Goal: Subscribe to service/newsletter

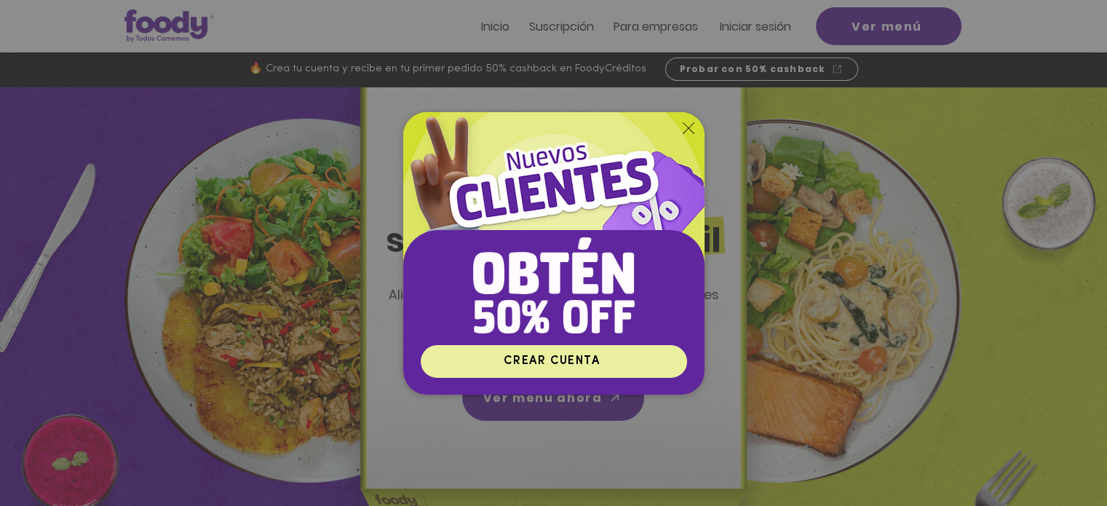
click at [616, 362] on span "CREAR CUENTA" at bounding box center [554, 361] width 262 height 28
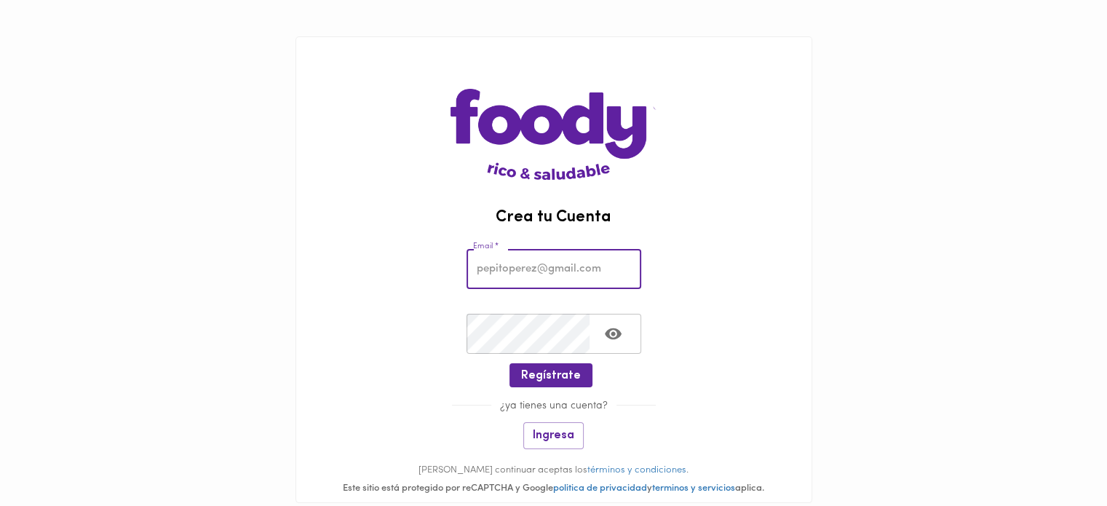
click at [576, 279] on input "email" at bounding box center [554, 269] width 175 height 40
type input "lilianadaza@gmail.com"
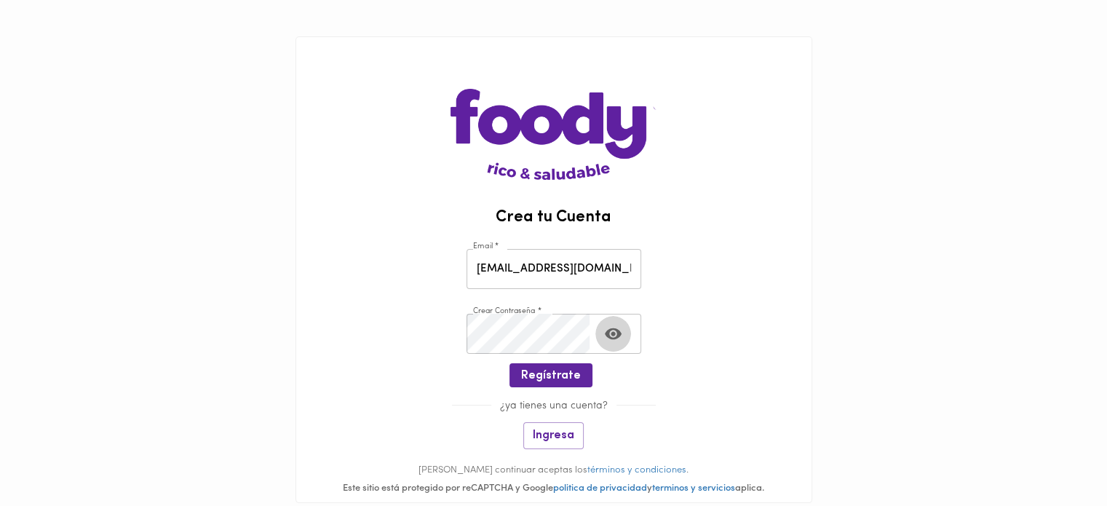
click at [603, 344] on button "Toggle password visibility" at bounding box center [613, 334] width 36 height 36
click at [575, 374] on span "Regístrate" at bounding box center [551, 376] width 60 height 14
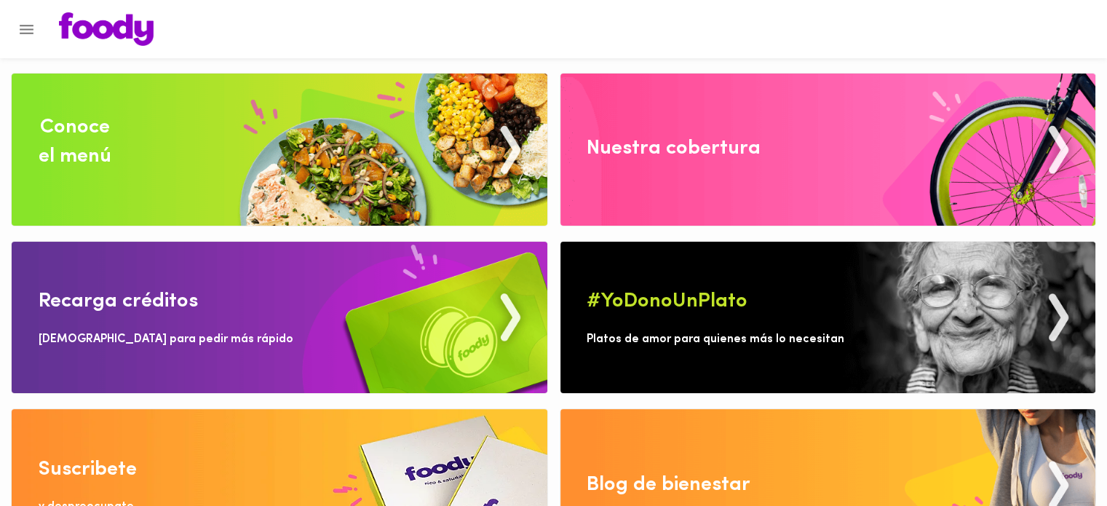
click at [796, 177] on img at bounding box center [828, 150] width 536 height 152
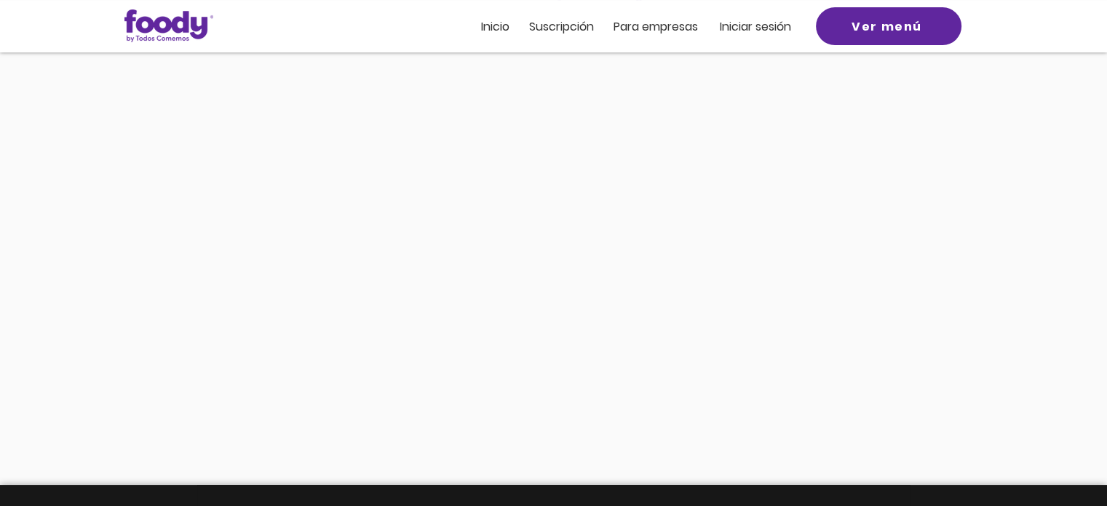
scroll to position [256, 0]
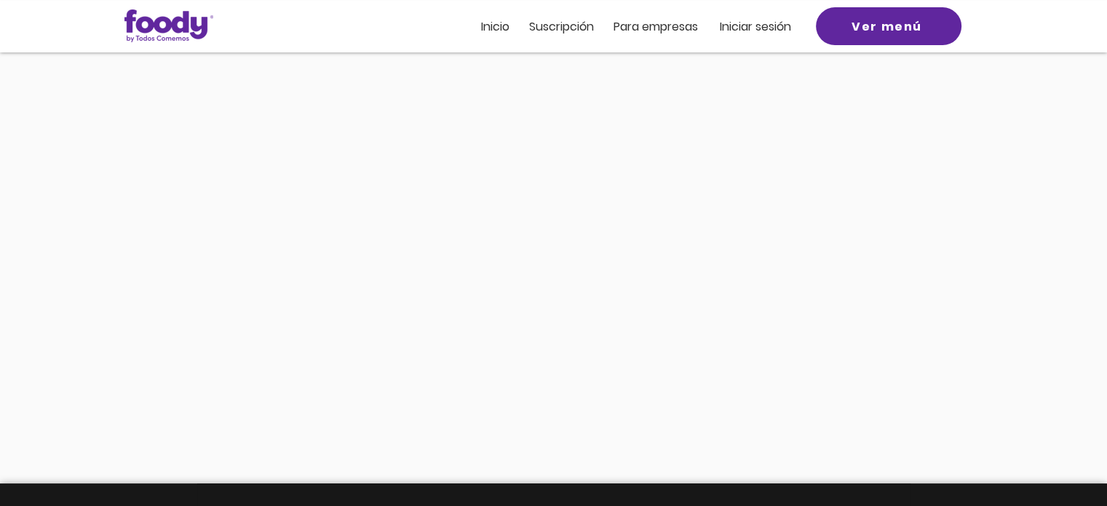
click at [492, 28] on span "Inicio" at bounding box center [495, 26] width 28 height 17
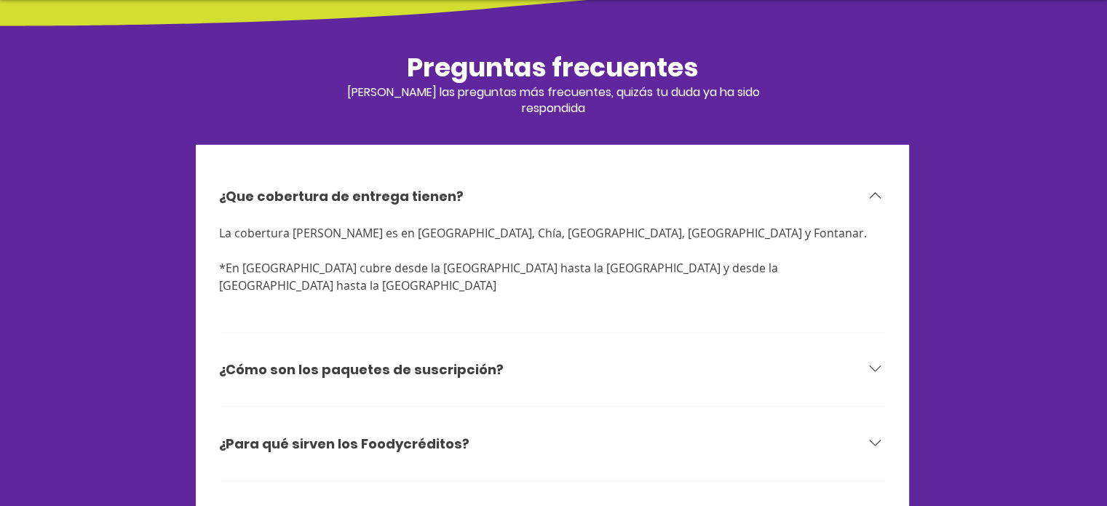
scroll to position [4561, 0]
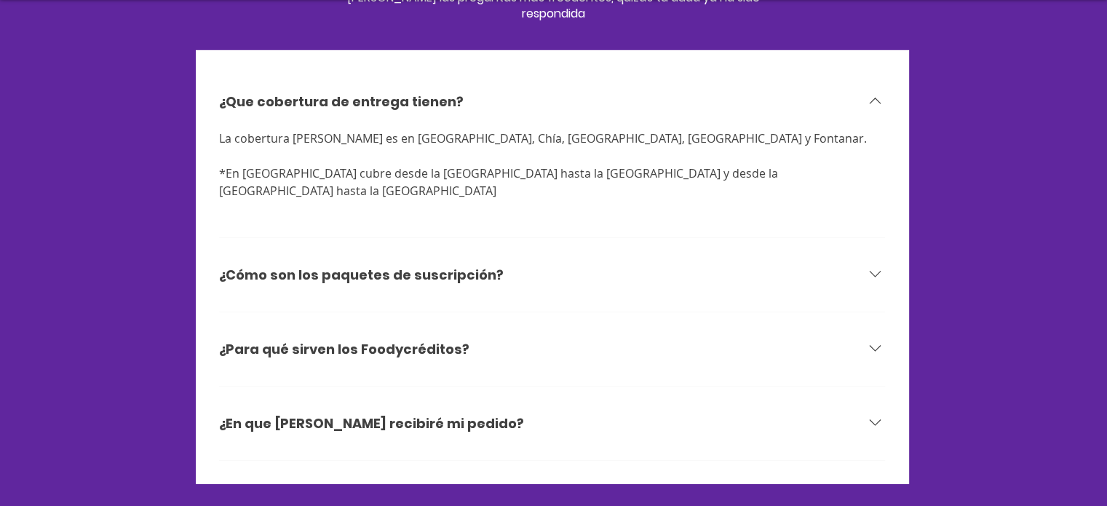
click at [881, 264] on icon at bounding box center [875, 274] width 20 height 20
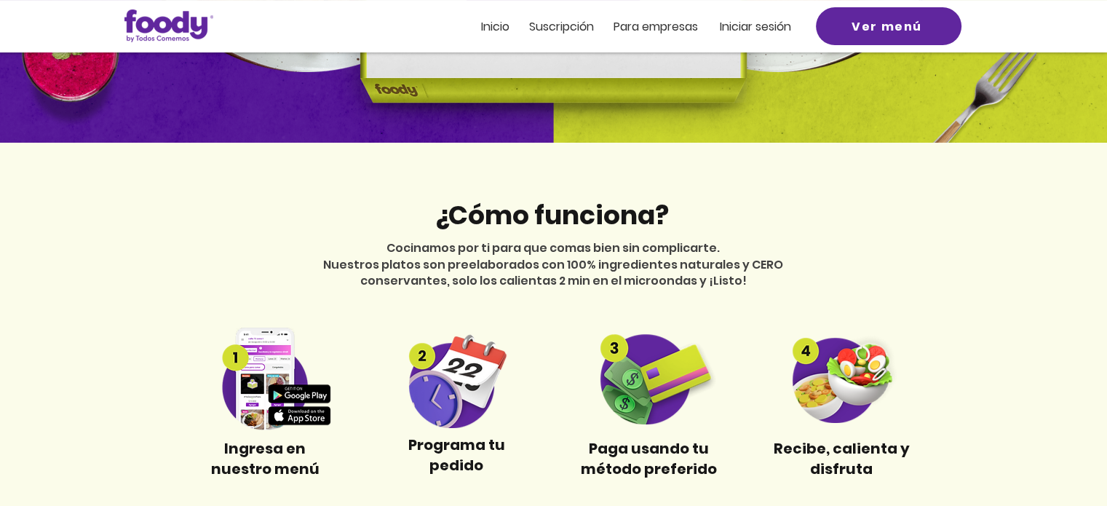
scroll to position [104, 0]
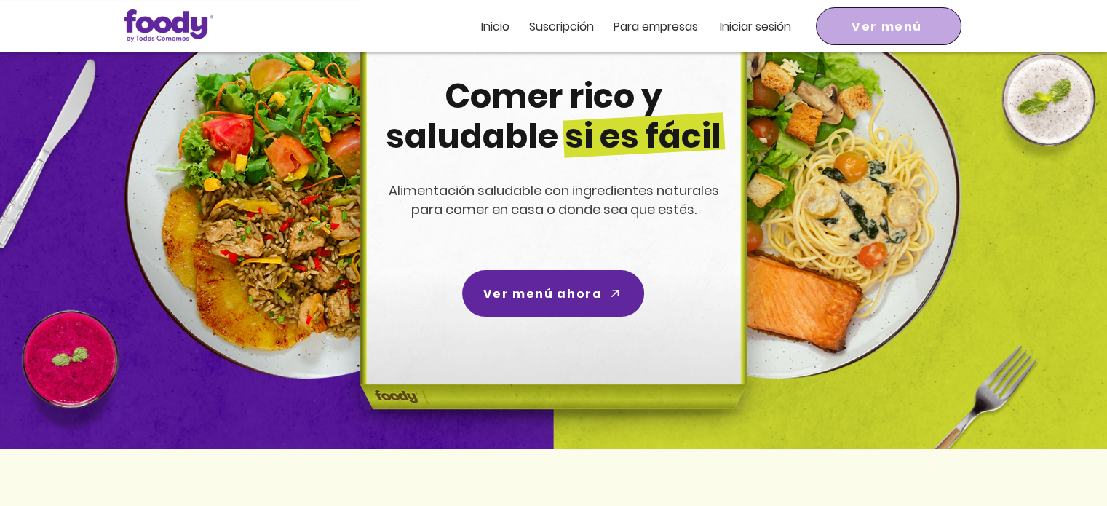
click at [905, 41] on span "Ver menú" at bounding box center [889, 26] width 140 height 32
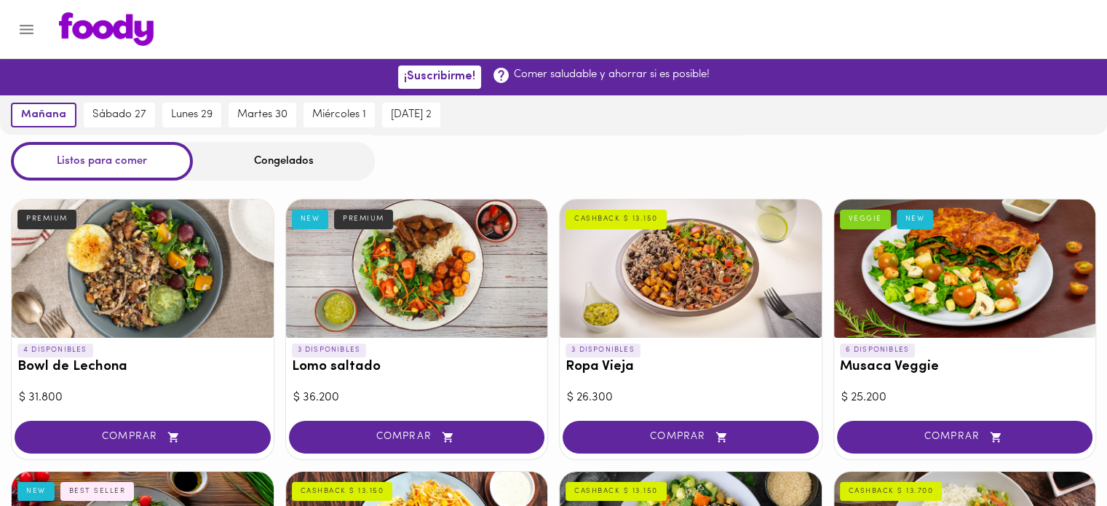
click at [661, 106] on div "mañana sábado 27 lunes 29 martes 30 miércoles 1 jueves 2" at bounding box center [553, 114] width 1107 height 39
click at [302, 162] on div "Congelados" at bounding box center [284, 161] width 182 height 39
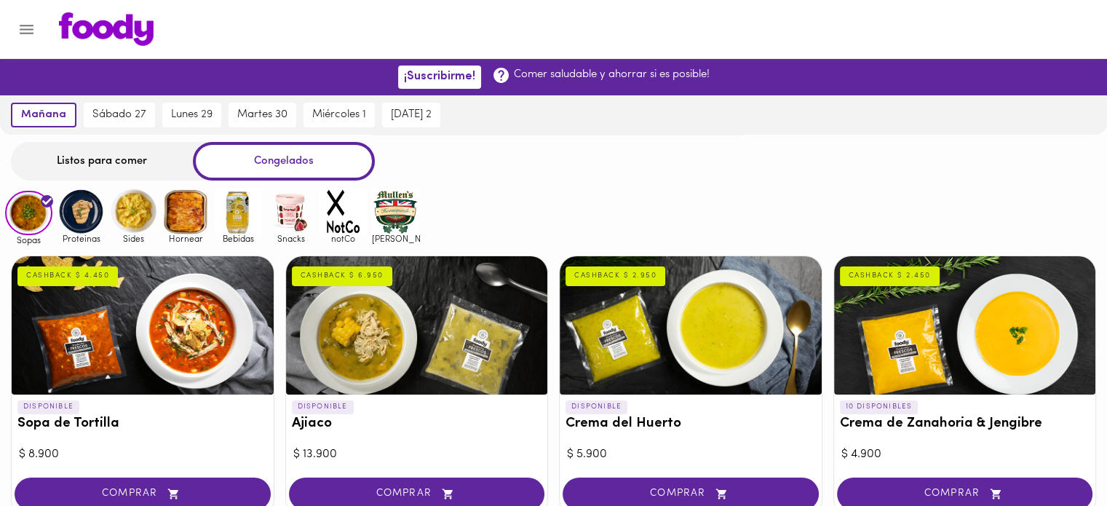
click at [72, 226] on img at bounding box center [80, 211] width 47 height 47
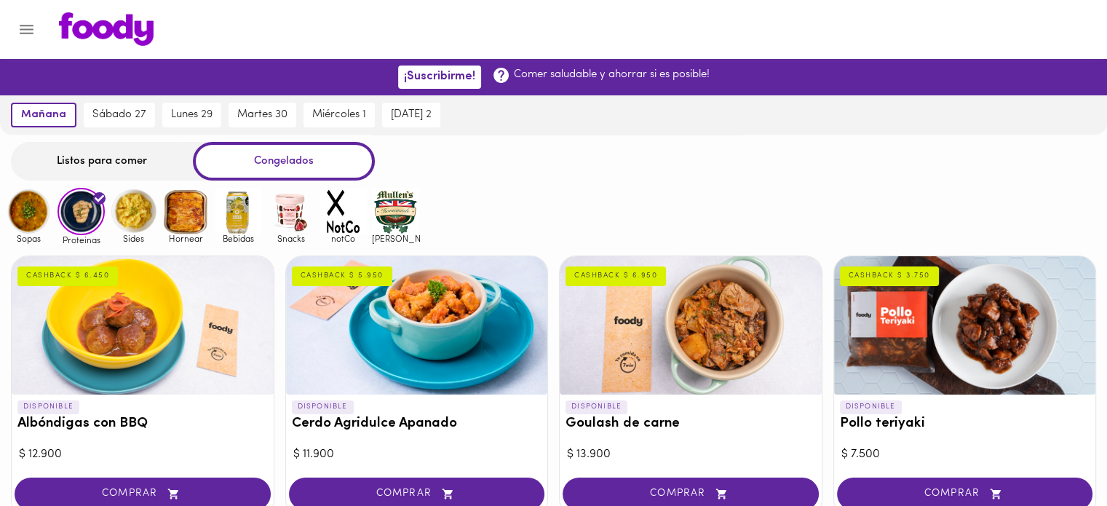
click at [127, 198] on img at bounding box center [133, 211] width 47 height 47
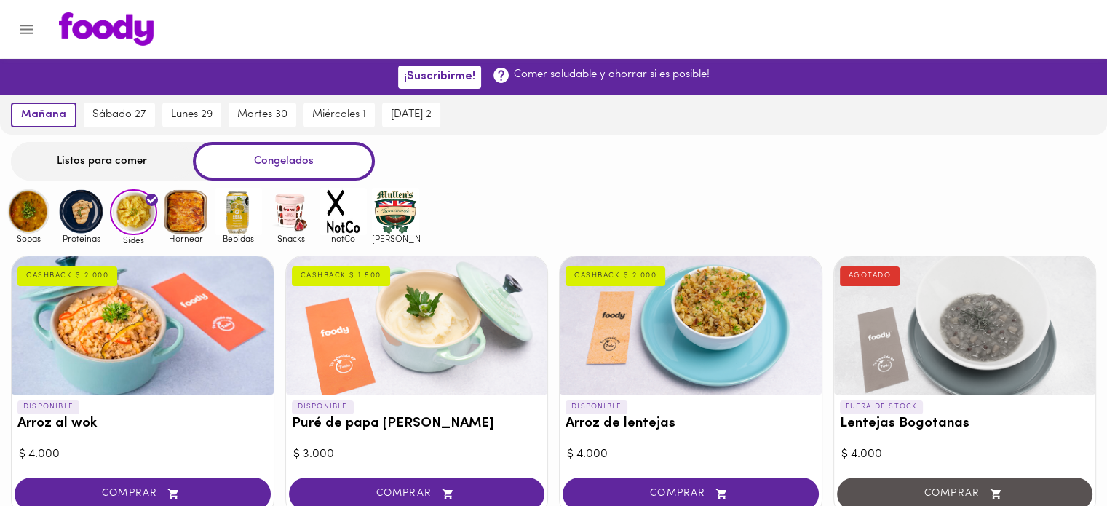
click at [181, 221] on img at bounding box center [185, 211] width 47 height 47
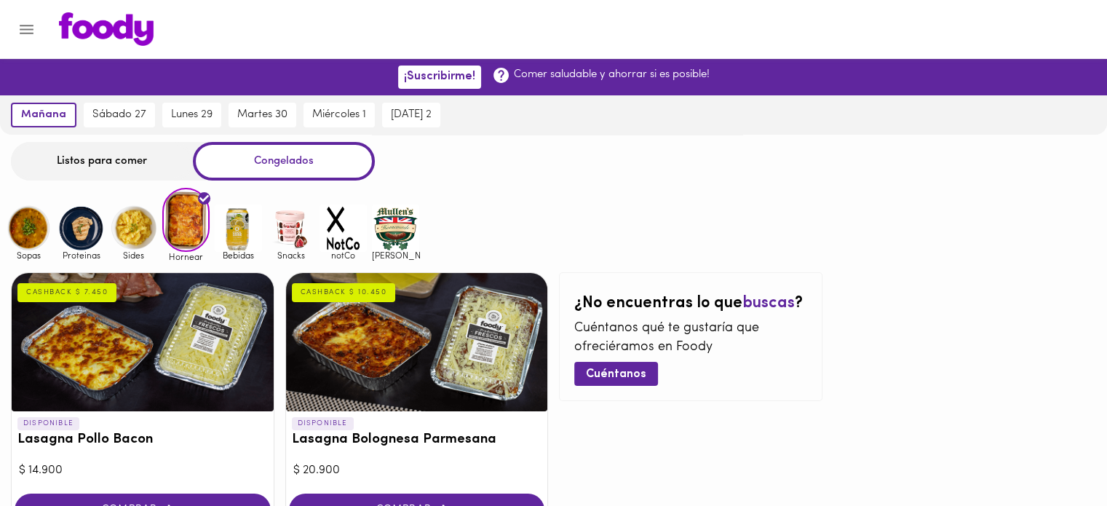
click at [250, 222] on img at bounding box center [238, 228] width 47 height 47
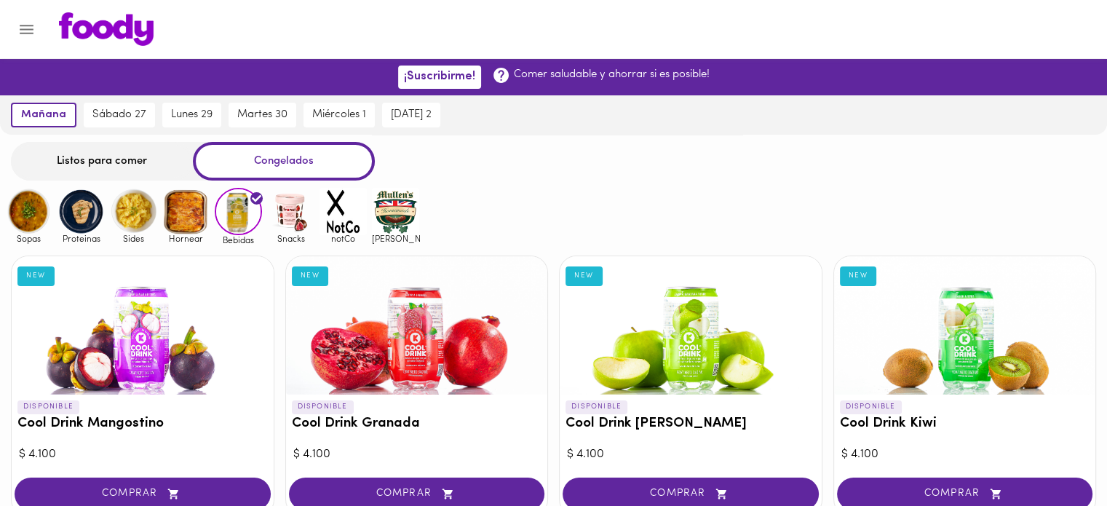
click at [290, 223] on img at bounding box center [290, 211] width 47 height 47
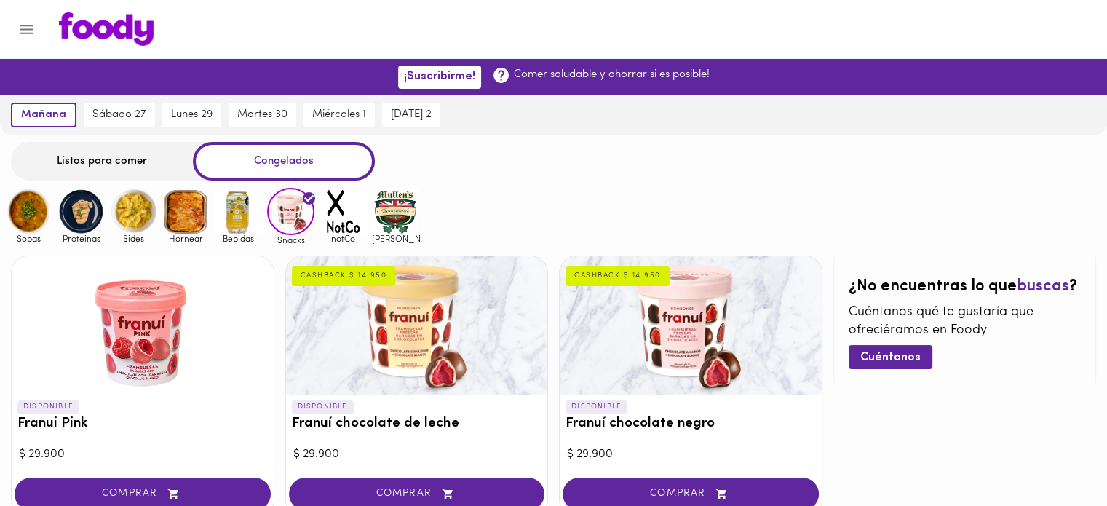
click at [344, 224] on img at bounding box center [343, 211] width 47 height 47
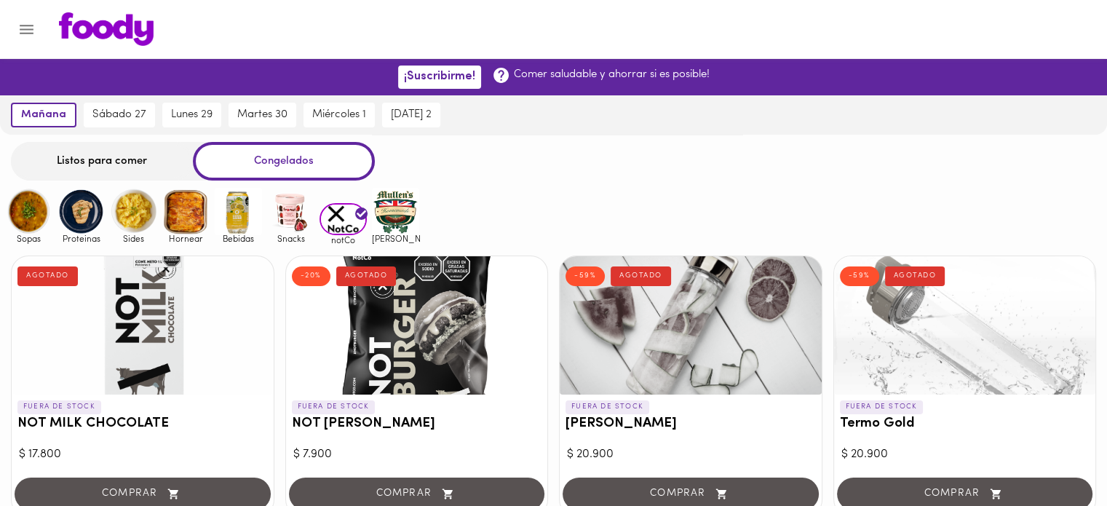
click at [386, 210] on img at bounding box center [395, 211] width 47 height 47
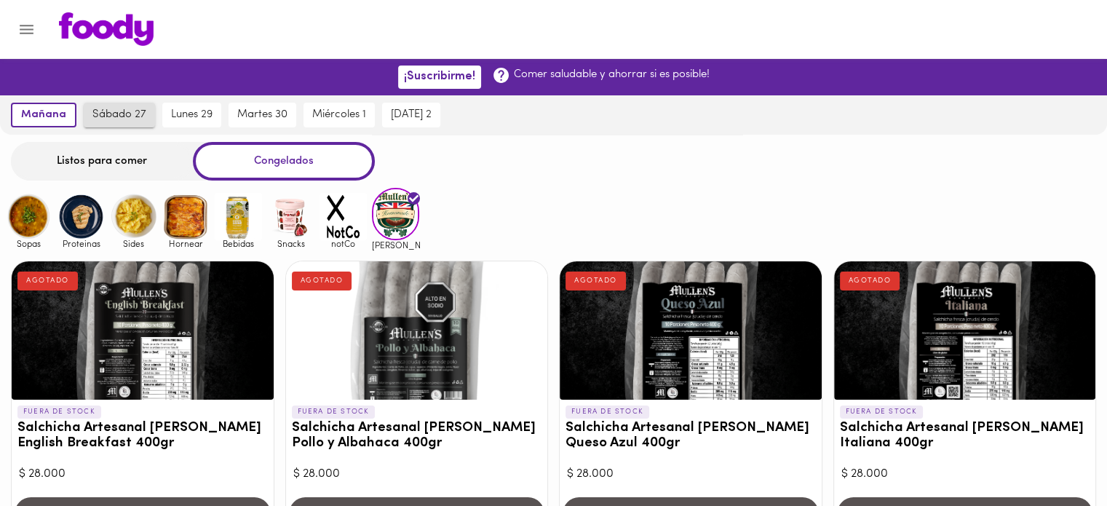
click at [141, 113] on span "sábado 27" at bounding box center [119, 114] width 54 height 13
click at [170, 115] on span "lunes 29" at bounding box center [190, 114] width 41 height 13
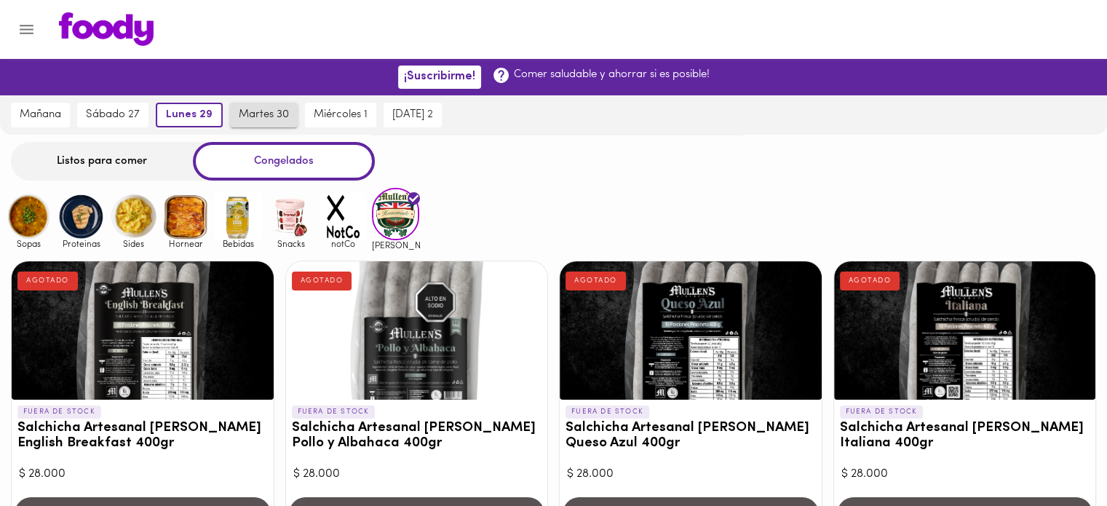
click at [230, 119] on button "martes 30" at bounding box center [264, 115] width 68 height 25
click at [327, 119] on span "miércoles 1" at bounding box center [339, 114] width 54 height 13
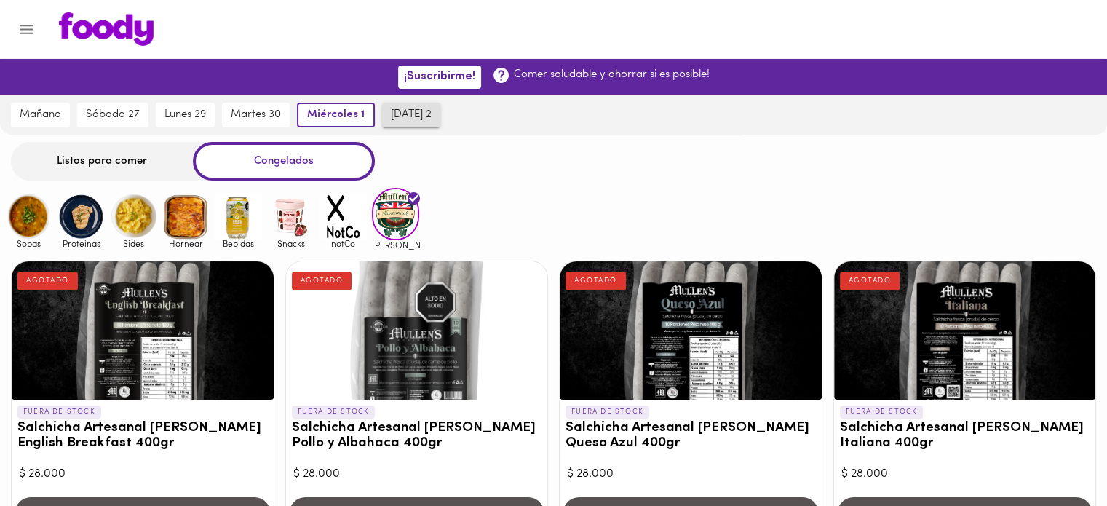
click at [402, 120] on span "[DATE] 2" at bounding box center [411, 114] width 41 height 13
click at [42, 116] on span "mañana" at bounding box center [40, 114] width 41 height 13
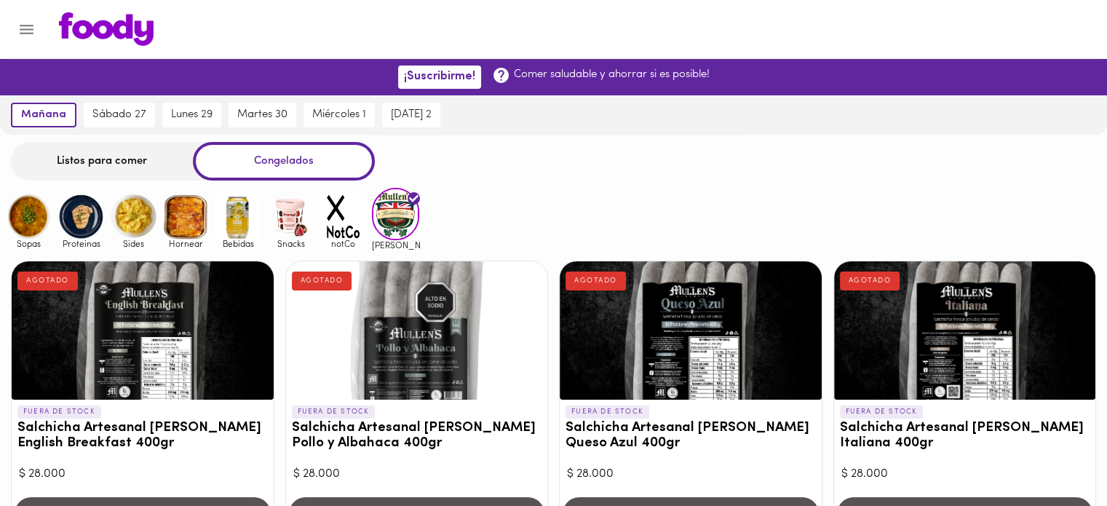
click at [82, 229] on img at bounding box center [80, 216] width 47 height 47
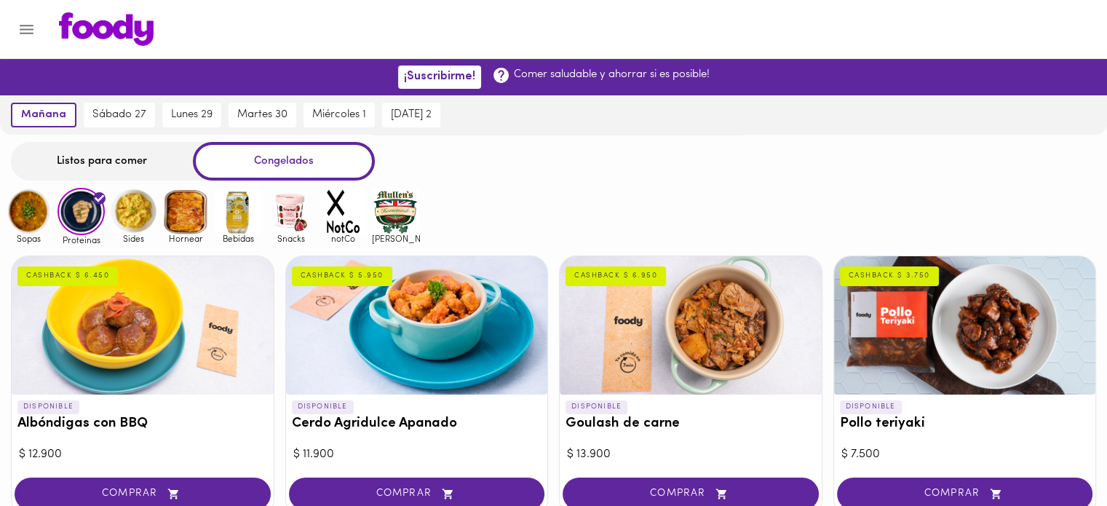
click at [98, 130] on div "sábado 27" at bounding box center [119, 114] width 79 height 39
click at [77, 221] on img at bounding box center [80, 211] width 47 height 47
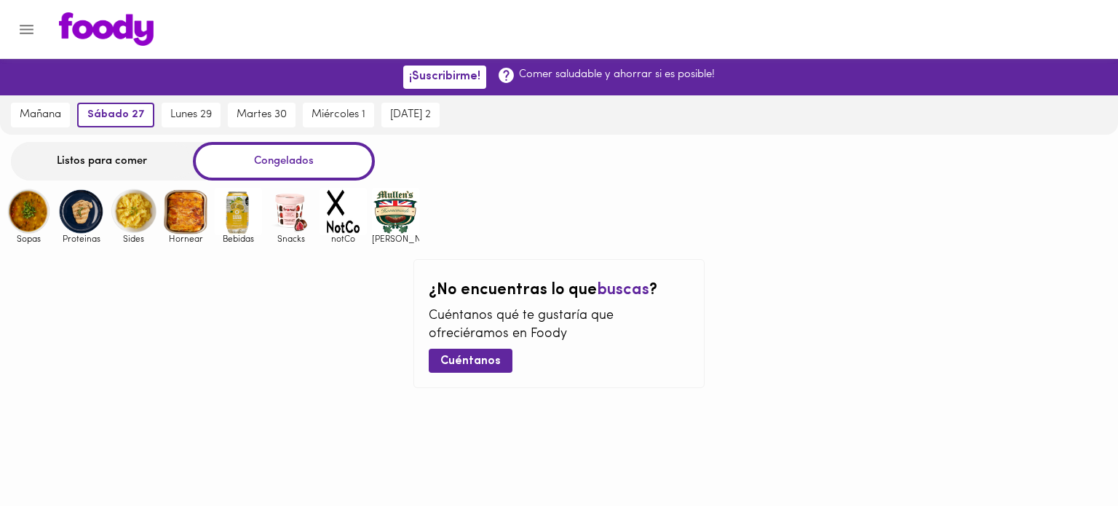
click at [77, 221] on img at bounding box center [80, 211] width 47 height 47
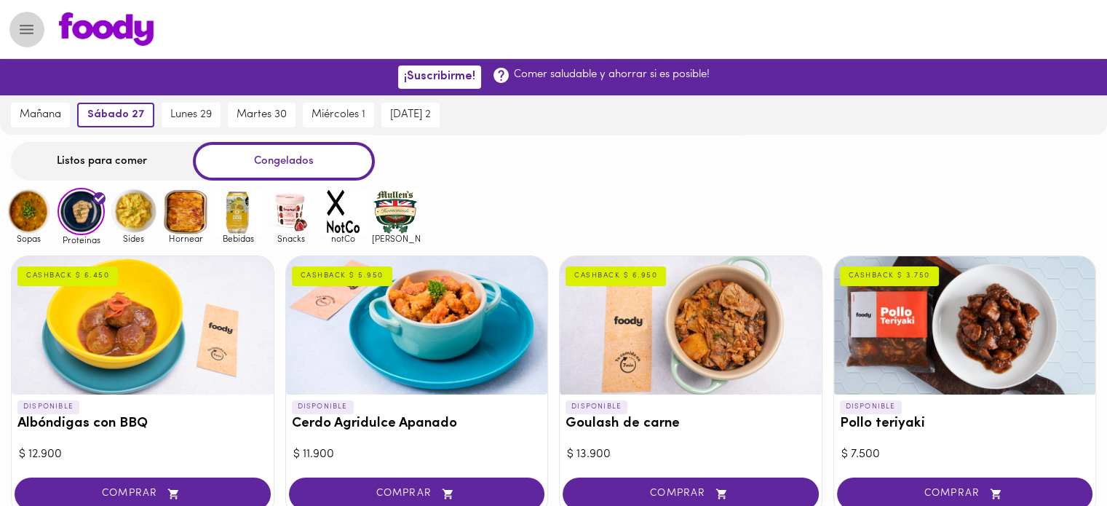
click at [31, 40] on button "Menu" at bounding box center [27, 30] width 36 height 36
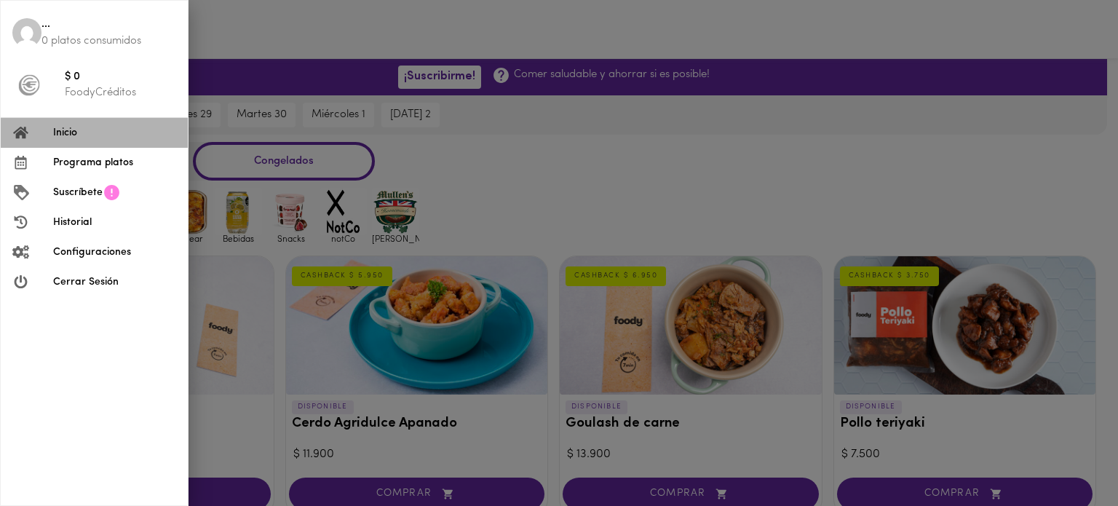
click at [89, 125] on span "Inicio" at bounding box center [114, 132] width 123 height 15
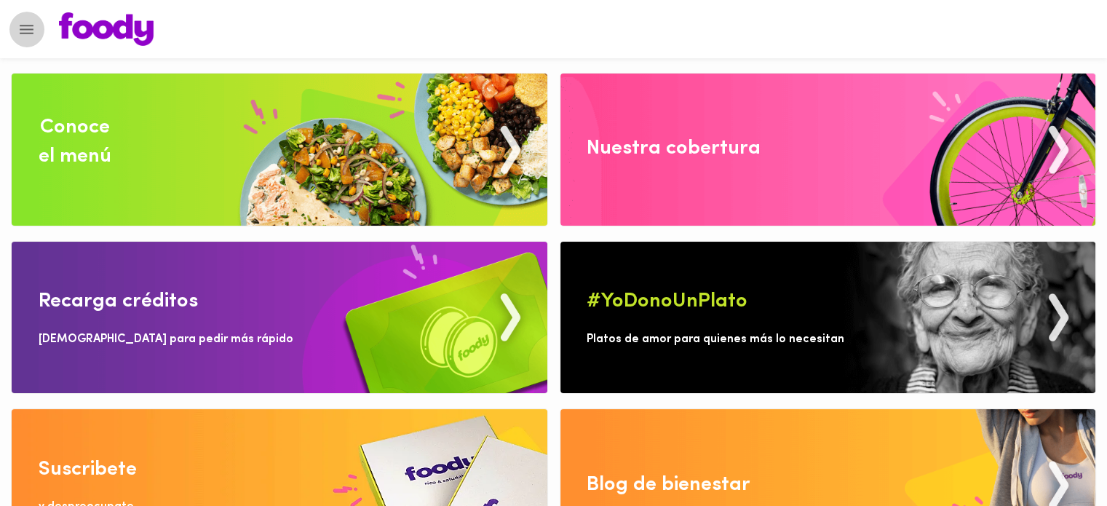
click at [33, 25] on icon "Menu" at bounding box center [27, 29] width 14 height 9
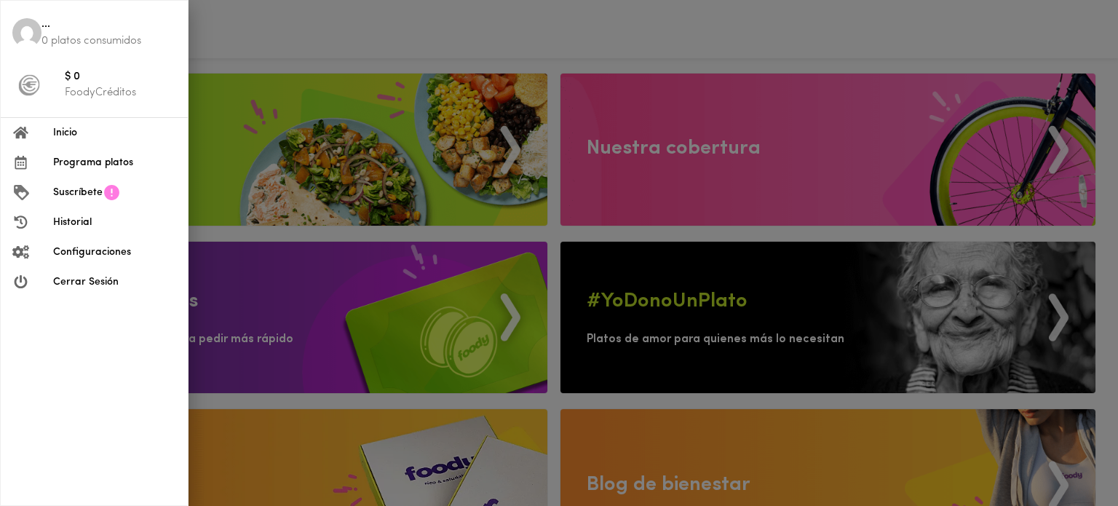
click at [72, 163] on span "Programa platos" at bounding box center [114, 162] width 123 height 15
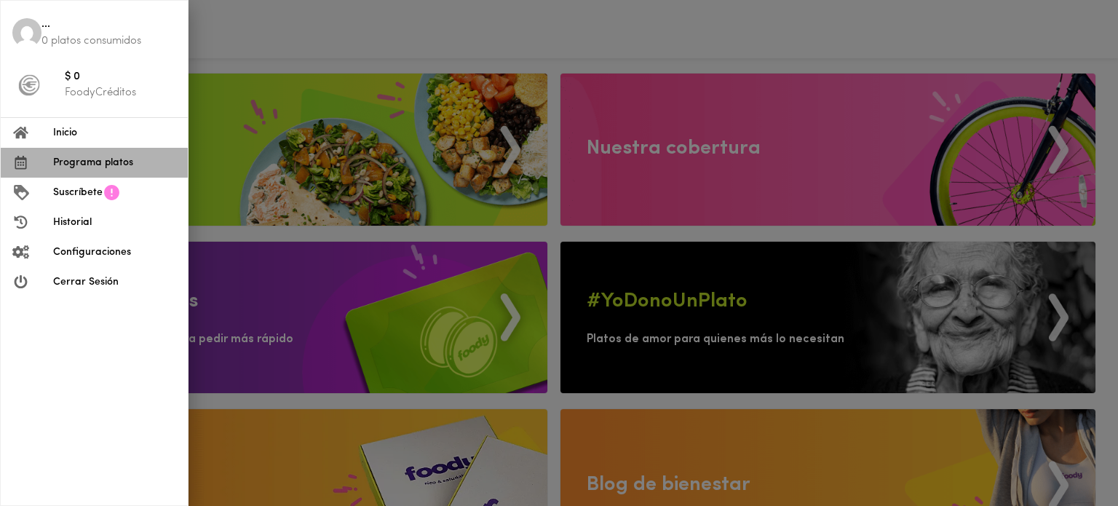
click at [84, 167] on span "Programa platos" at bounding box center [114, 162] width 123 height 15
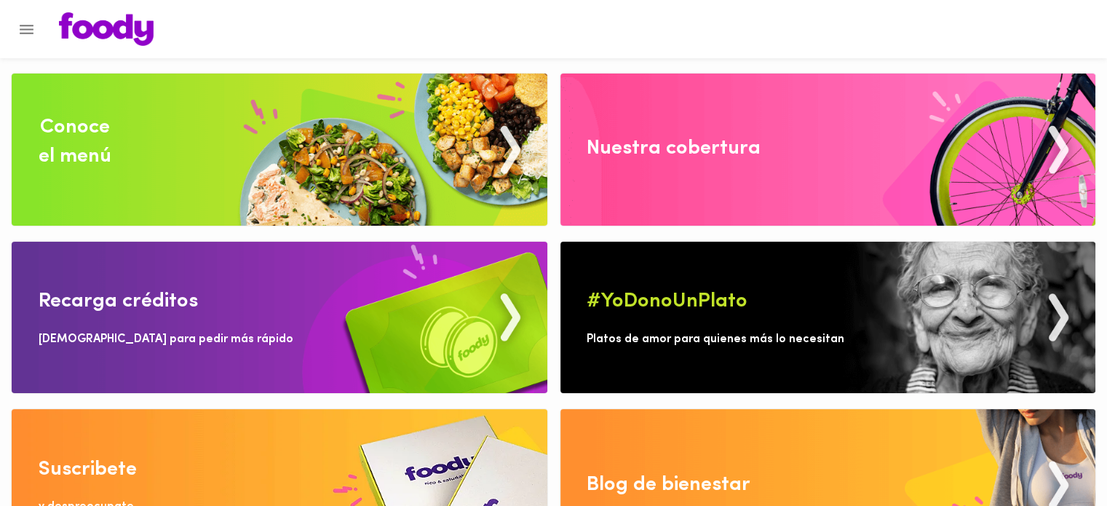
click at [29, 23] on icon "Menu" at bounding box center [26, 29] width 18 height 18
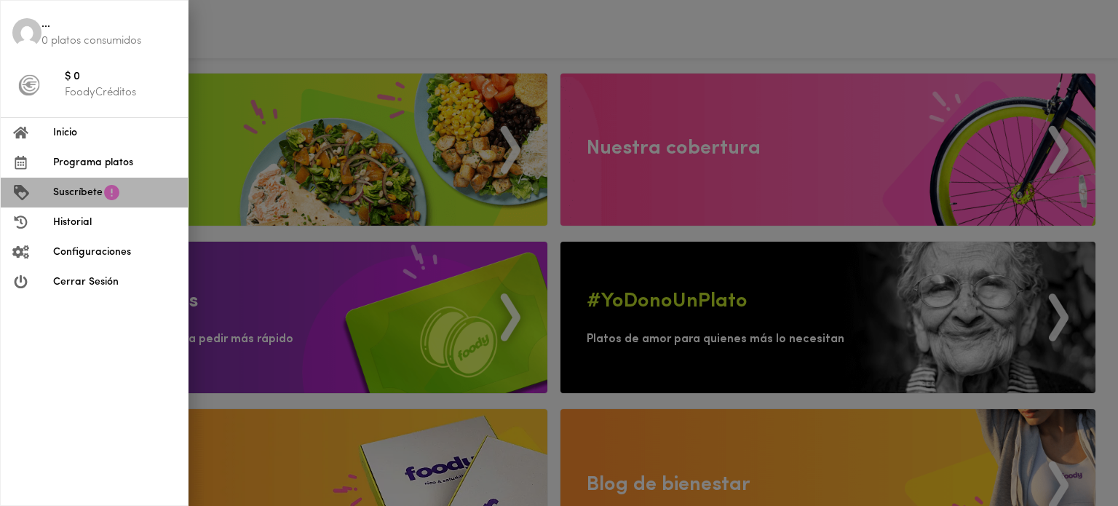
click at [57, 196] on span "Suscríbete" at bounding box center [77, 192] width 49 height 15
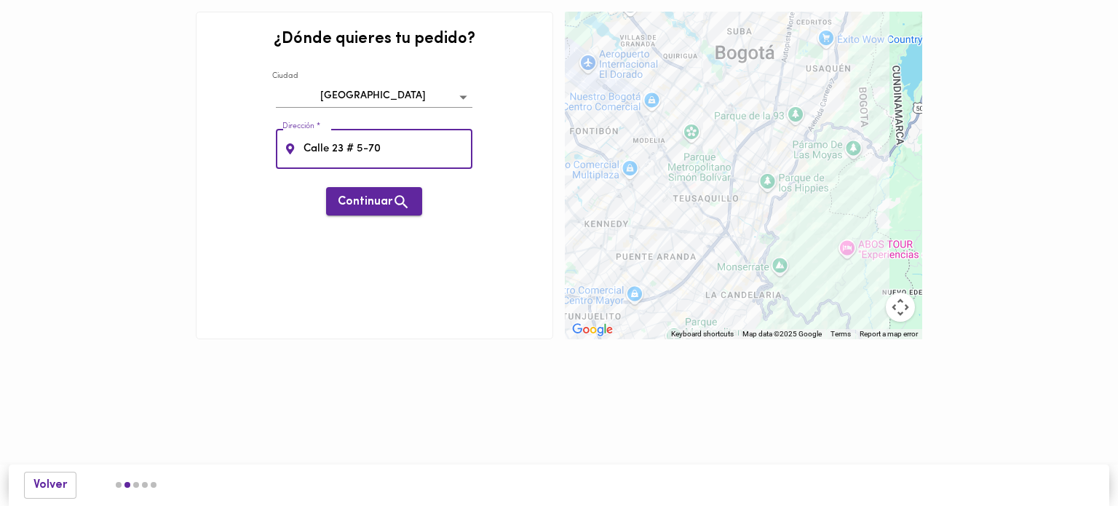
type input "Calle 23 # 5-70"
click at [390, 199] on span "Continuar" at bounding box center [374, 202] width 73 height 18
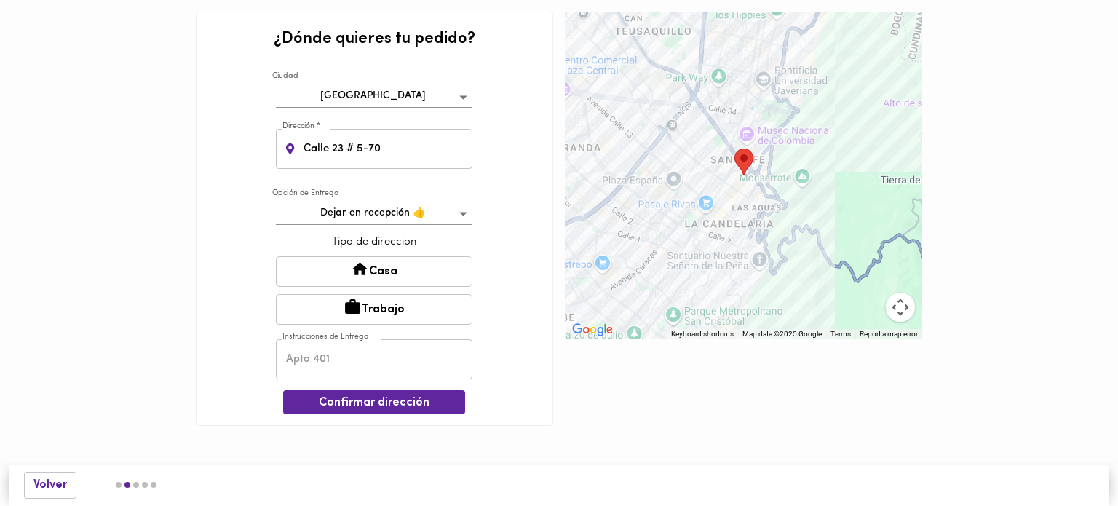
click at [386, 276] on button "Casa" at bounding box center [374, 271] width 197 height 31
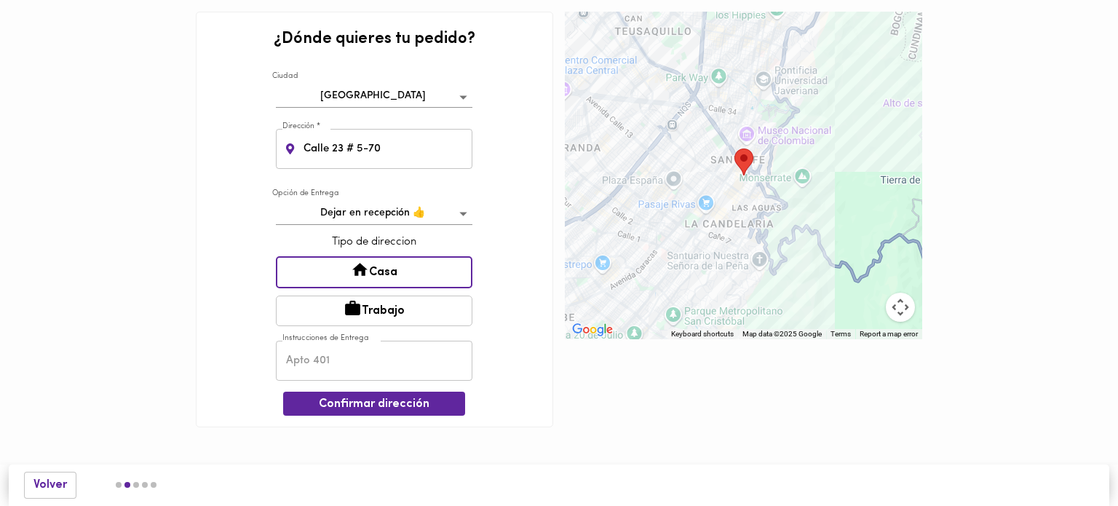
click at [416, 221] on body "¿Dónde quieres tu pedido? Ciudad Bogotá bogota Dirección * Calle 23 # 5-70 Dire…" at bounding box center [559, 235] width 1118 height 471
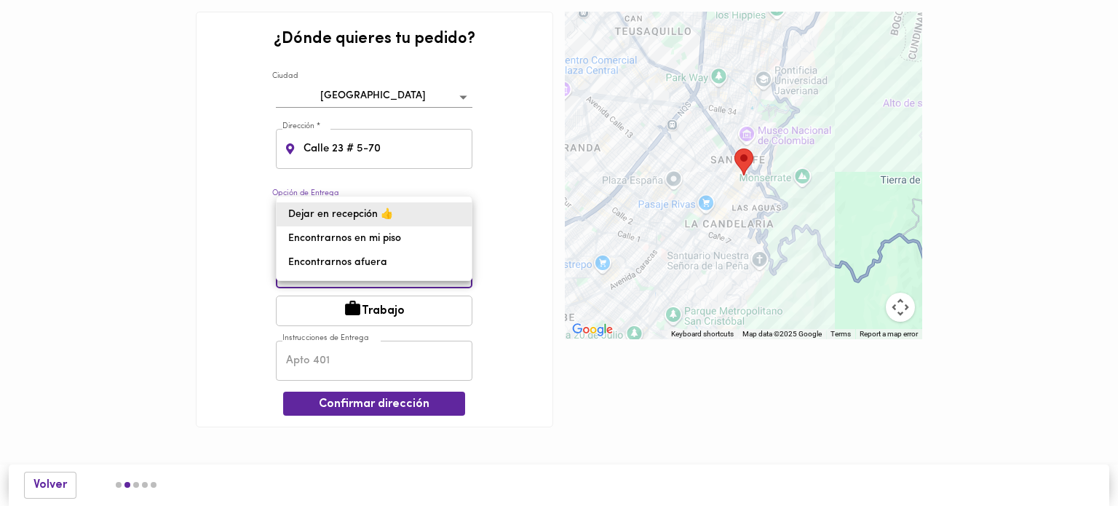
click at [416, 221] on li "Dejar en recepción 👍" at bounding box center [374, 214] width 195 height 24
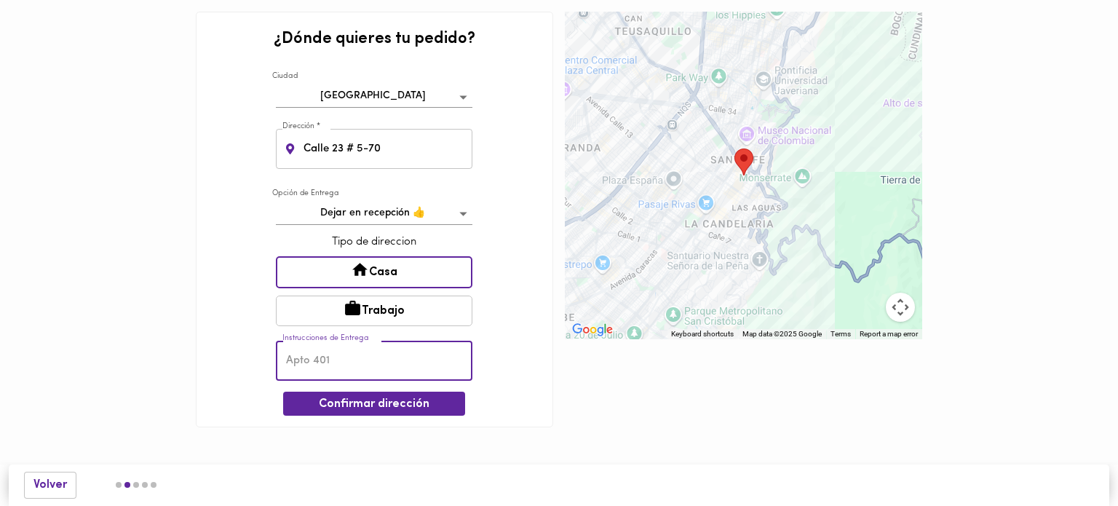
click at [338, 365] on input "text" at bounding box center [374, 361] width 197 height 40
type input "Apto 911"
click at [386, 413] on button "Confirmar dirección" at bounding box center [374, 404] width 182 height 24
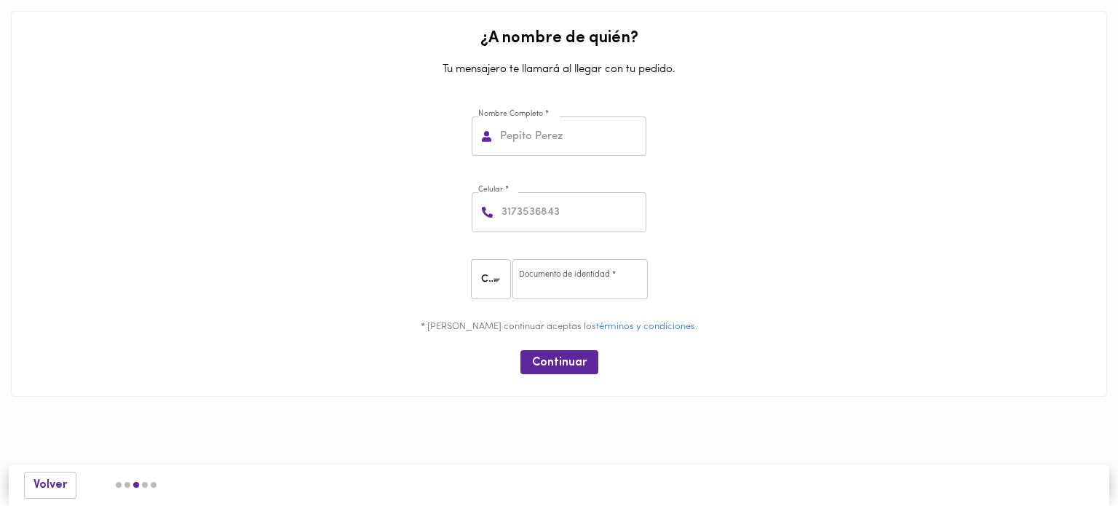
click at [558, 147] on input "text" at bounding box center [571, 136] width 149 height 40
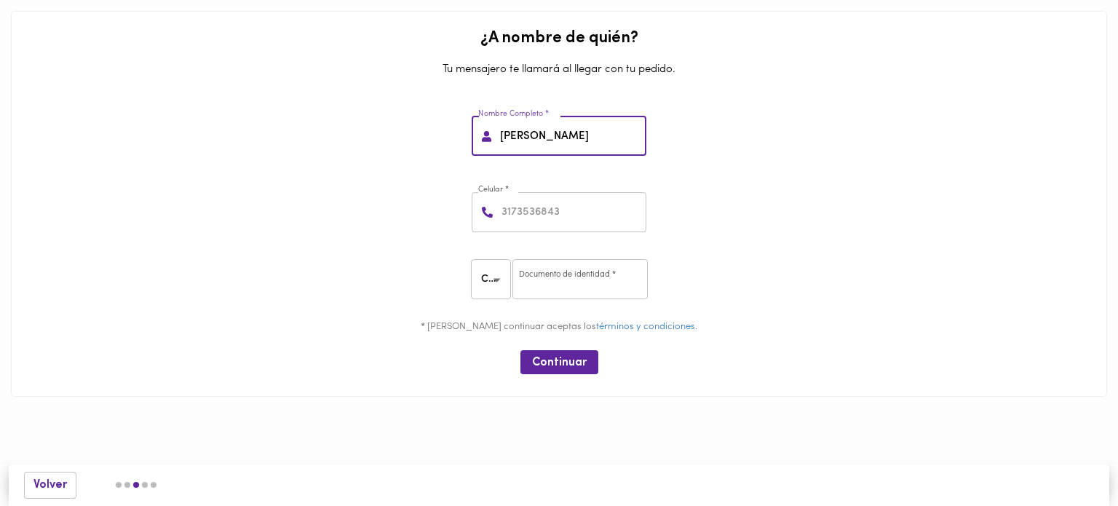
type input "Claudia Daza"
click at [590, 195] on input "number" at bounding box center [573, 212] width 148 height 40
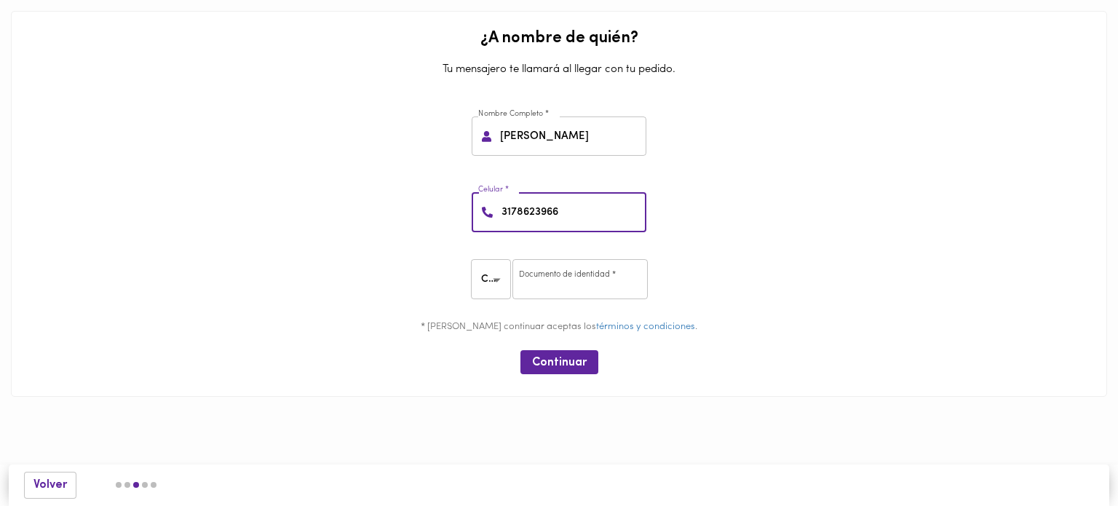
type input "3178623966"
click at [569, 284] on input "number" at bounding box center [579, 279] width 135 height 40
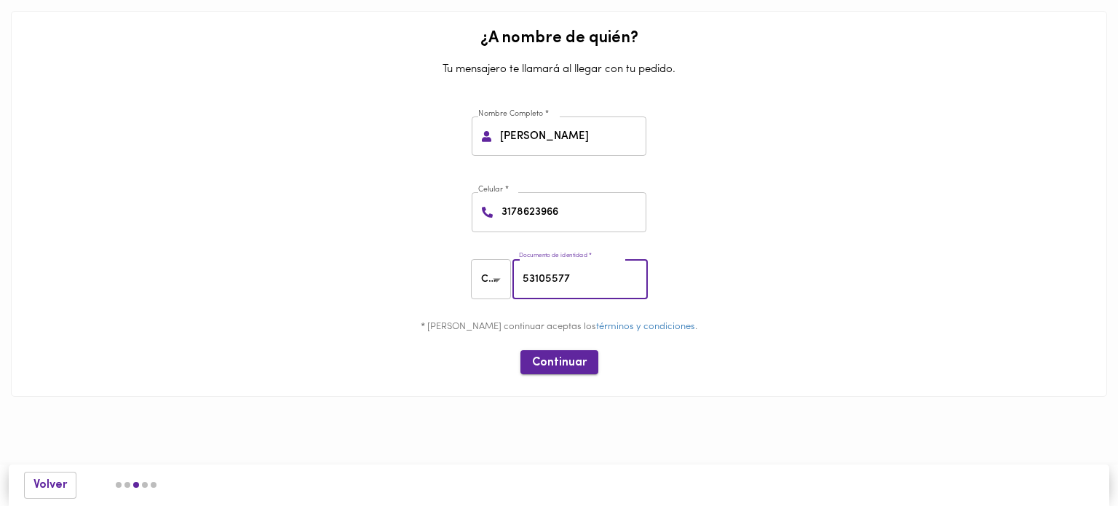
type input "53105577"
click at [572, 368] on span "Continuar" at bounding box center [559, 363] width 55 height 14
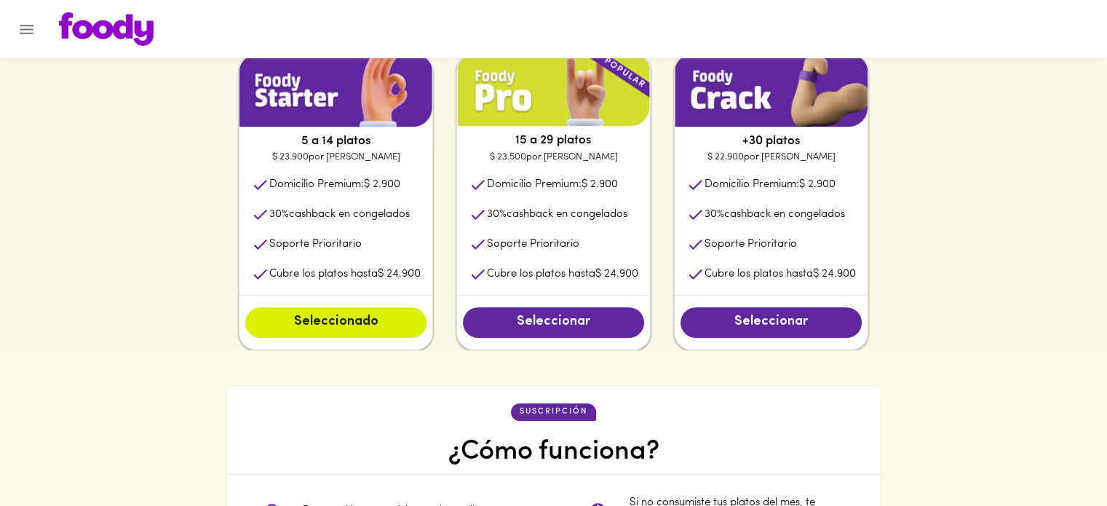
scroll to position [758, 0]
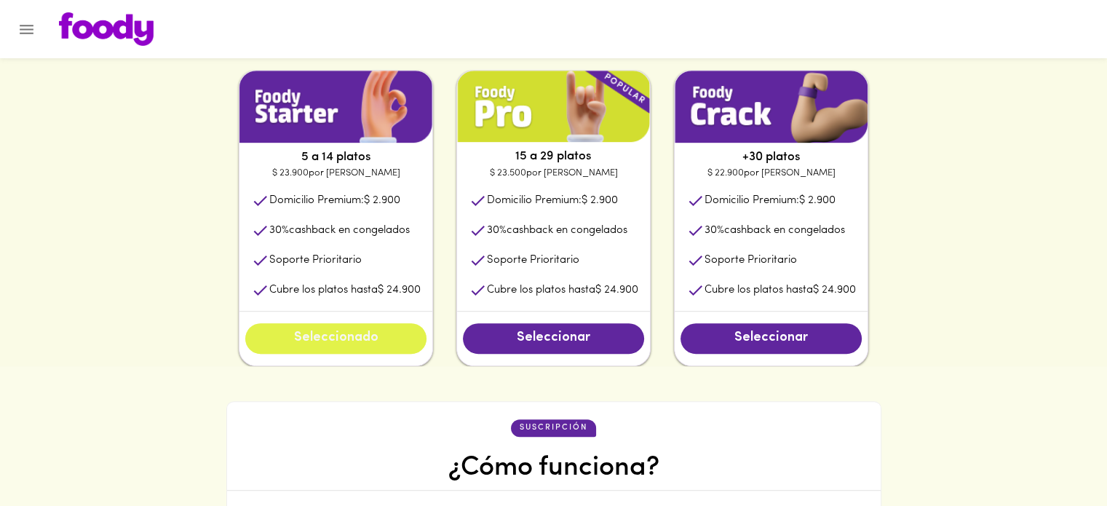
click at [341, 344] on span "Seleccionado" at bounding box center [336, 338] width 152 height 16
click at [358, 142] on img at bounding box center [335, 107] width 193 height 72
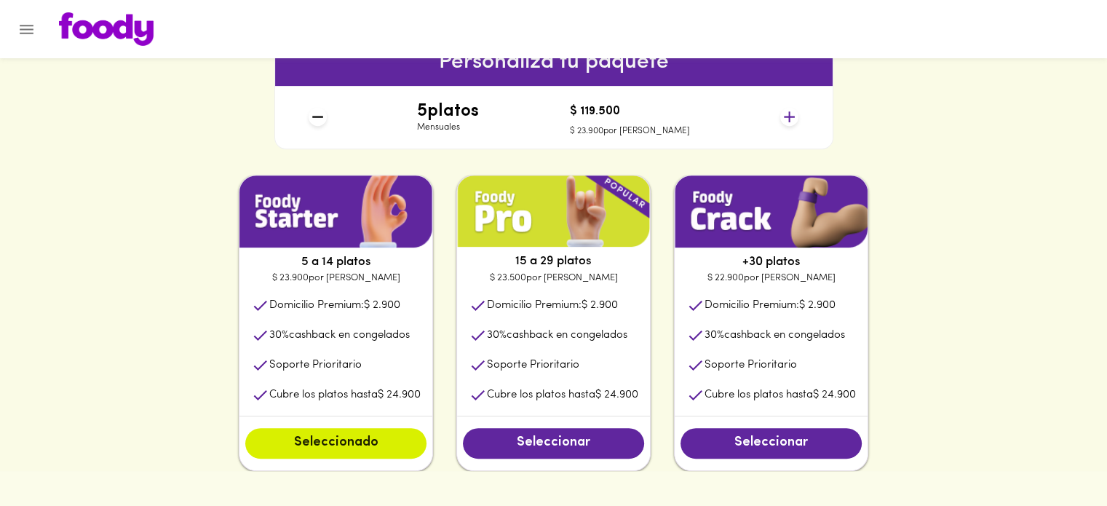
scroll to position [0, 0]
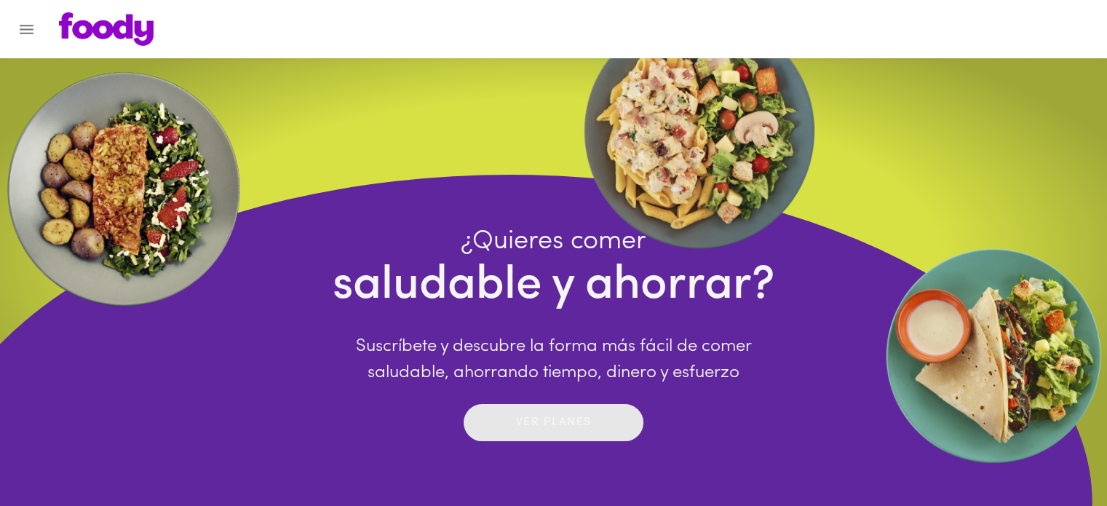
click at [575, 421] on p "Ver planes" at bounding box center [554, 422] width 76 height 17
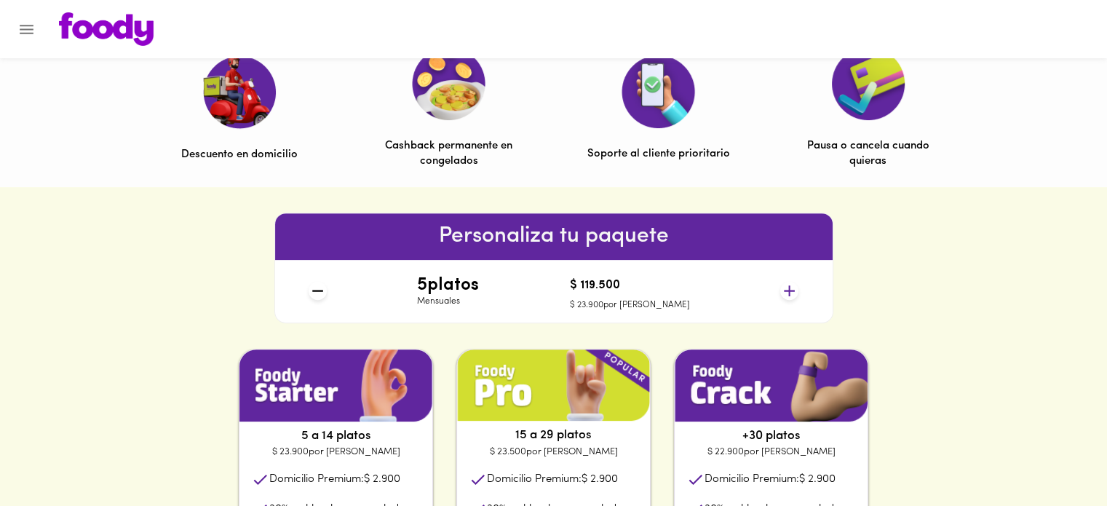
scroll to position [509, 0]
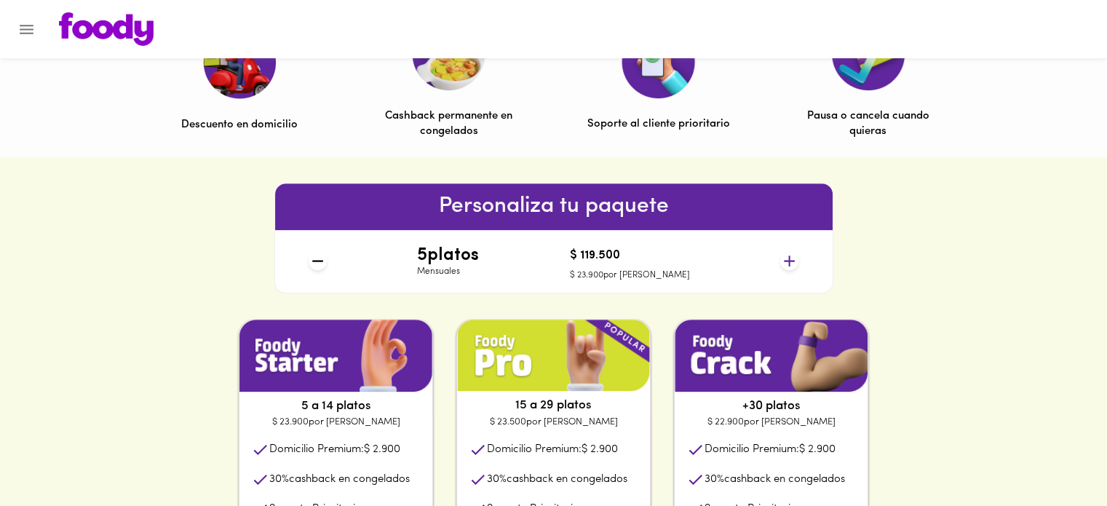
click at [794, 264] on icon at bounding box center [789, 261] width 18 height 18
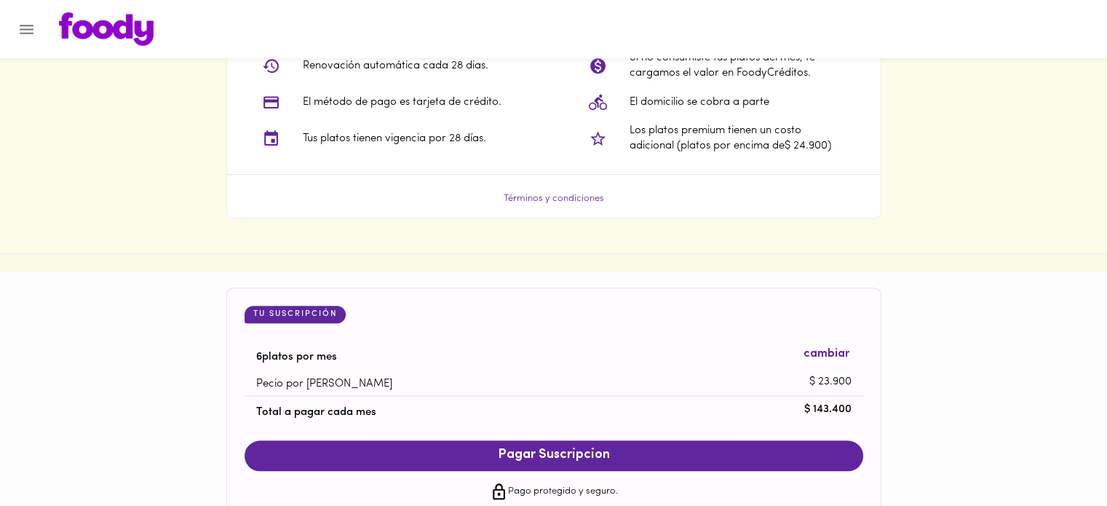
scroll to position [1275, 0]
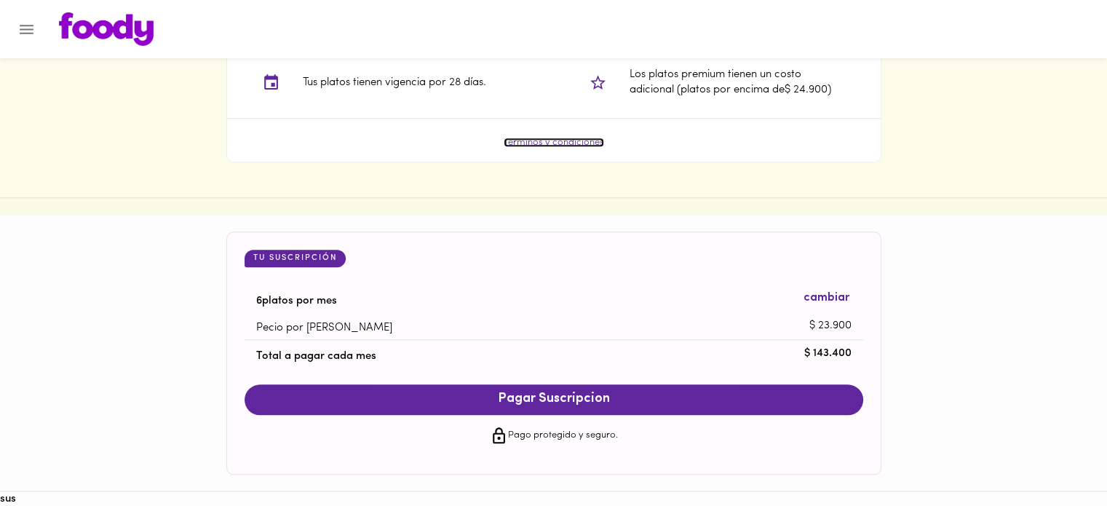
click at [547, 147] on link "Términos y condiciones" at bounding box center [554, 142] width 100 height 9
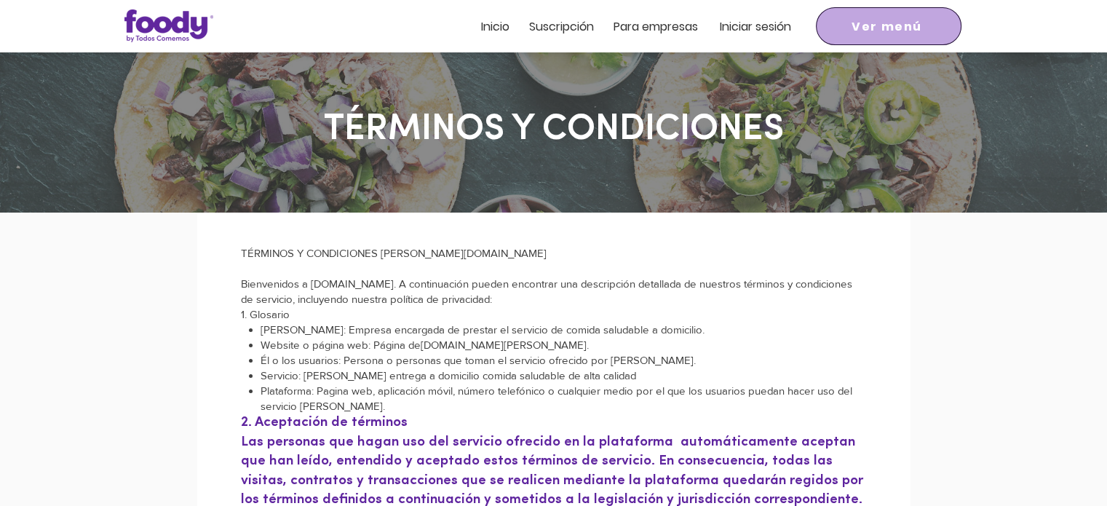
click at [855, 23] on span "Ver menú" at bounding box center [887, 26] width 71 height 18
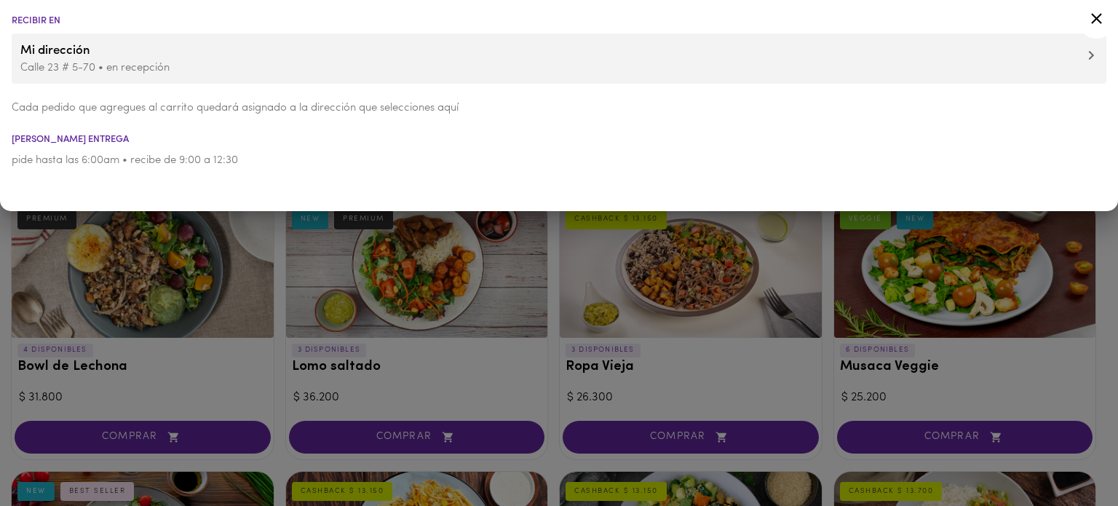
click at [1097, 16] on icon at bounding box center [1096, 18] width 18 height 18
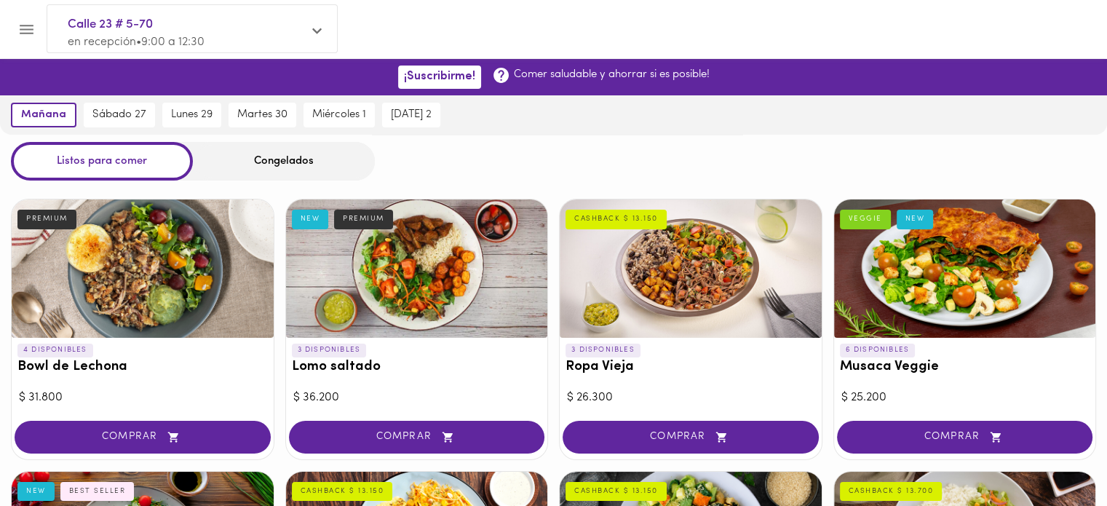
click at [256, 166] on div "Congelados" at bounding box center [284, 161] width 182 height 39
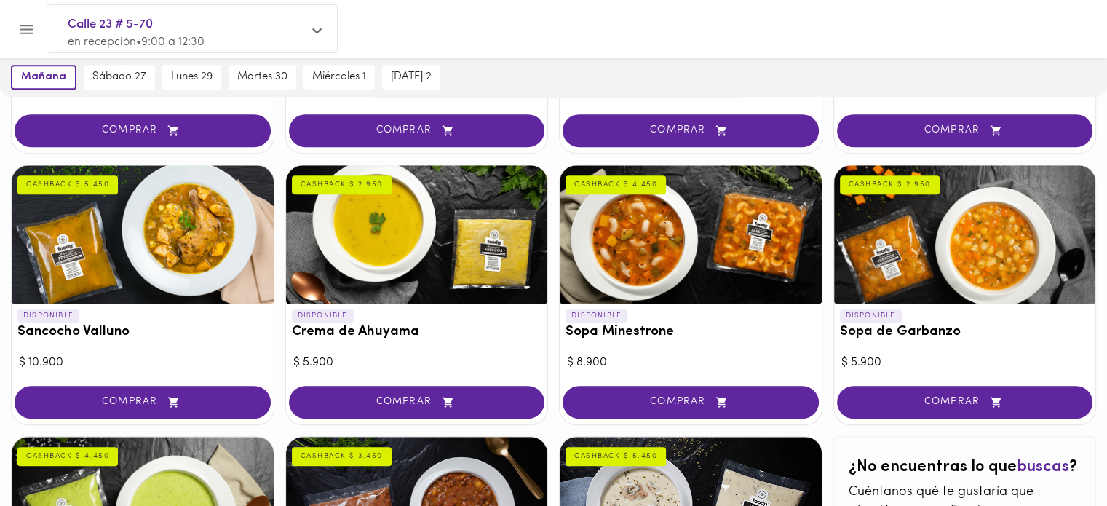
scroll to position [798, 0]
